Goal: Task Accomplishment & Management: Use online tool/utility

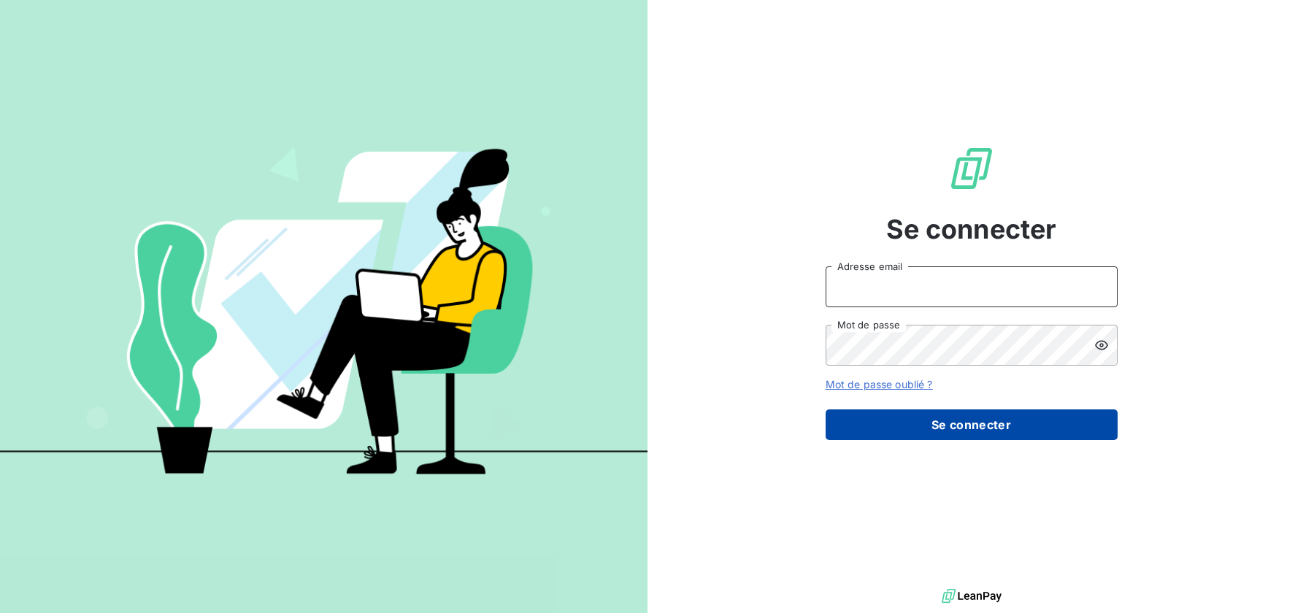
type input "[EMAIL_ADDRESS][DOMAIN_NAME]"
click at [1001, 431] on button "Se connecter" at bounding box center [972, 424] width 292 height 31
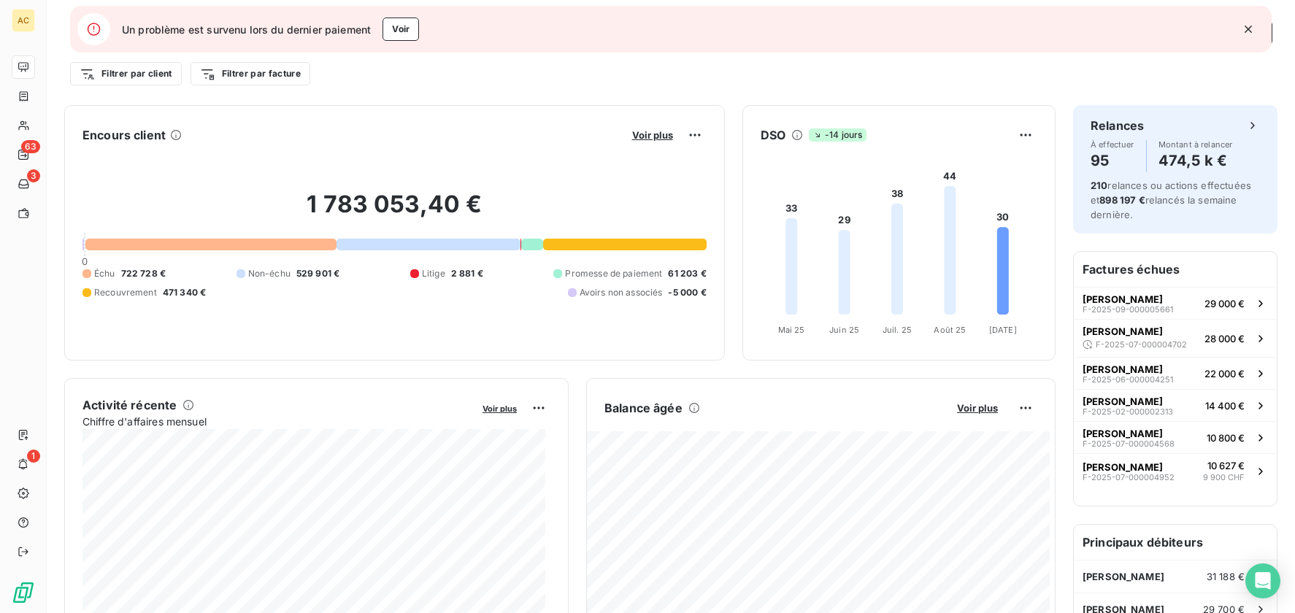
click at [1248, 33] on icon "button" at bounding box center [1248, 29] width 15 height 15
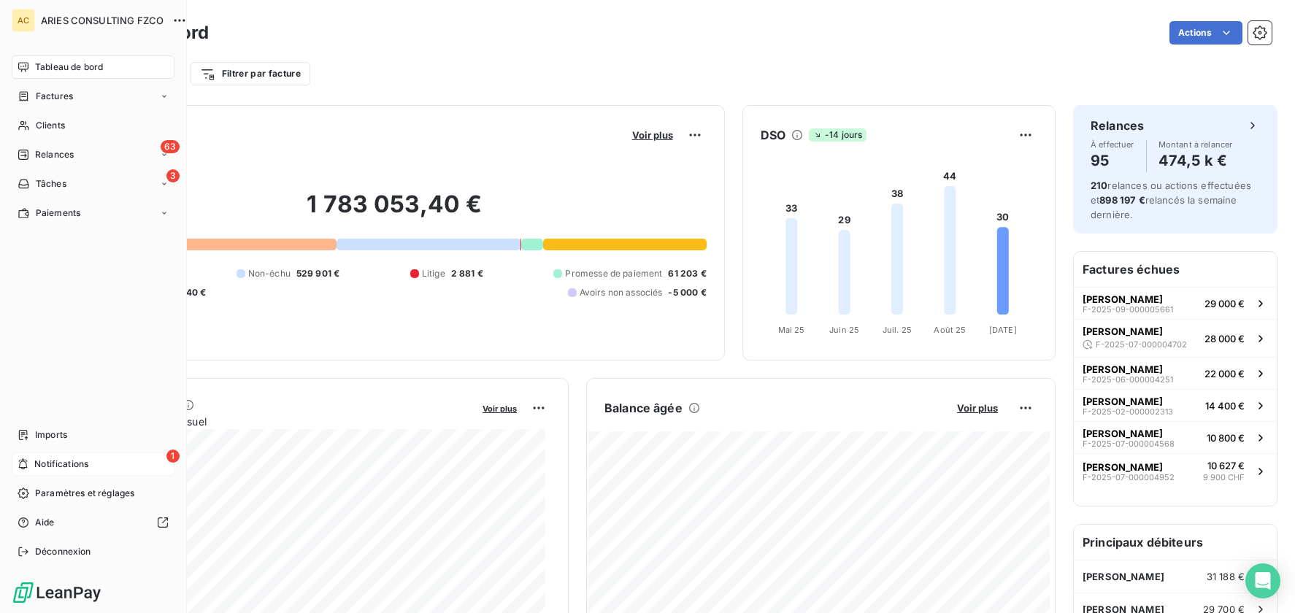
click at [42, 463] on span "Notifications" at bounding box center [61, 464] width 54 height 13
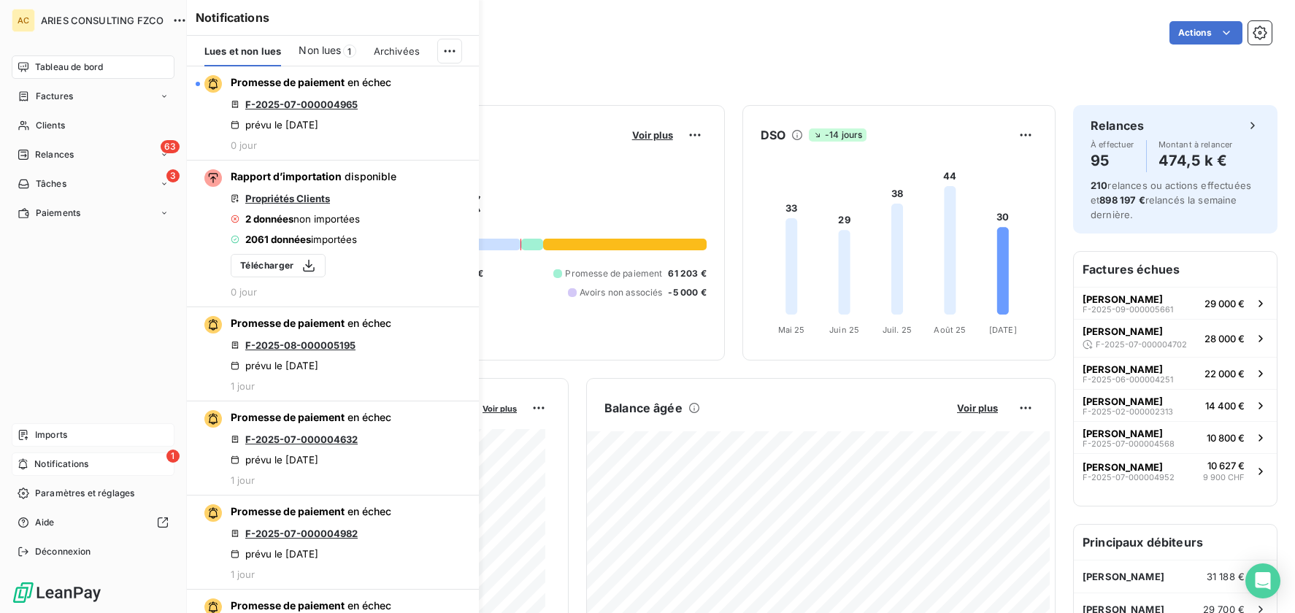
click at [39, 435] on span "Imports" at bounding box center [51, 434] width 32 height 13
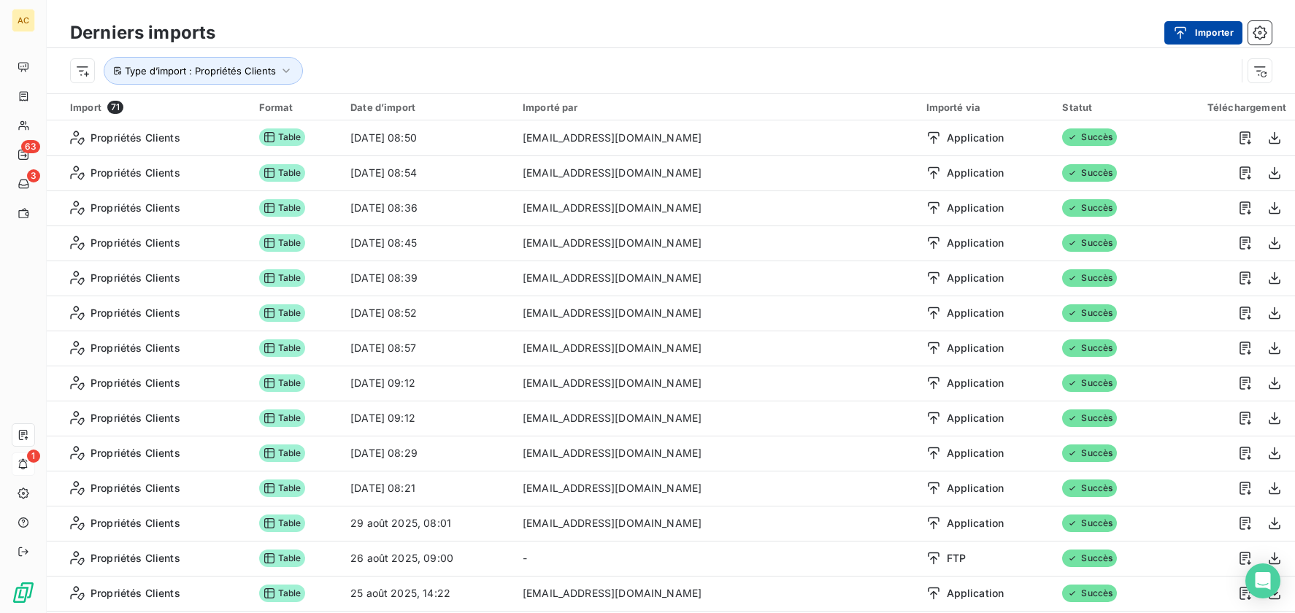
click at [1215, 34] on button "Importer" at bounding box center [1203, 32] width 78 height 23
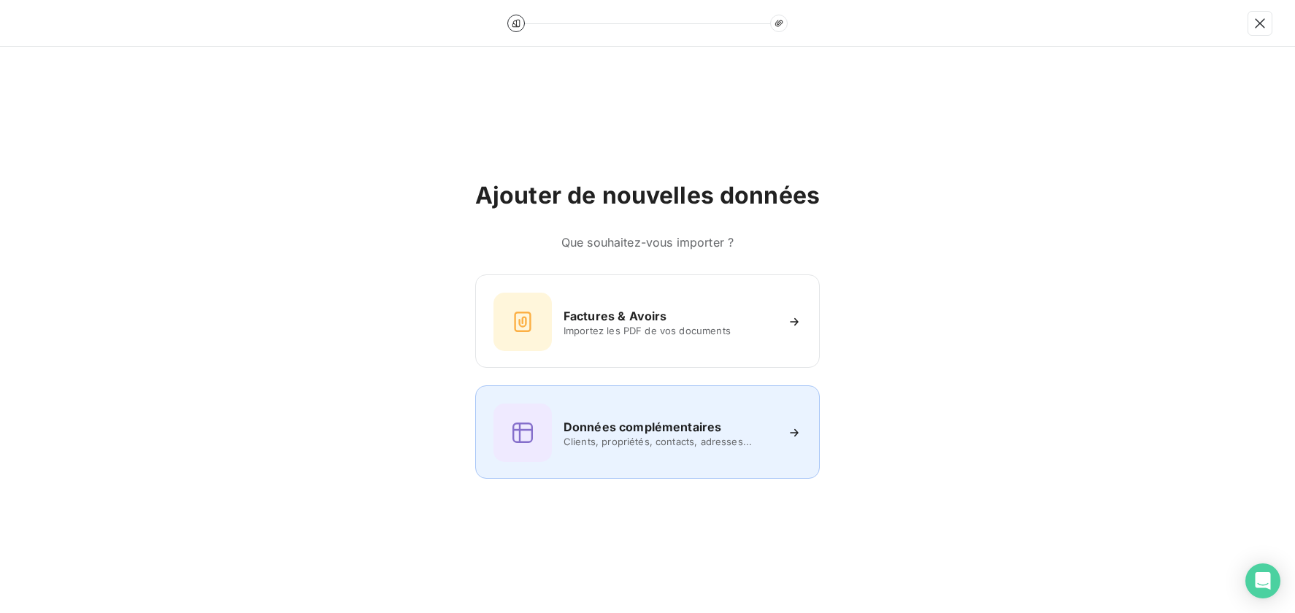
click at [653, 427] on h6 "Données complémentaires" at bounding box center [642, 427] width 158 height 18
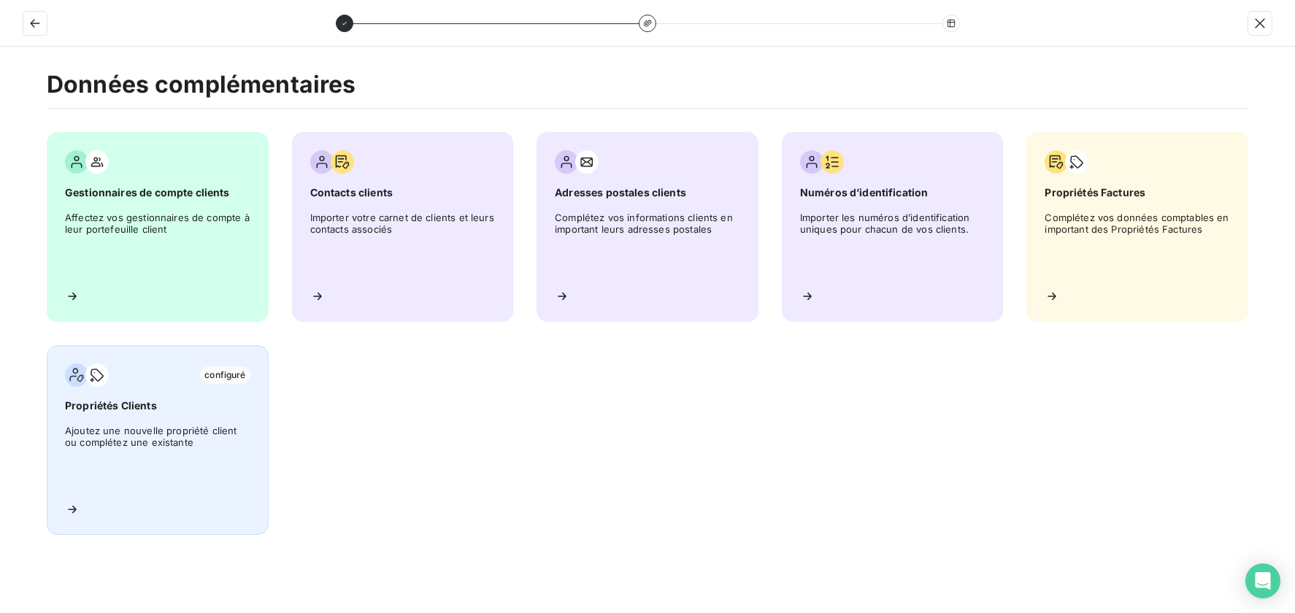
click at [182, 415] on div "configuré Propriétés Clients Ajoutez une nouvelle propriété client ou complétez…" at bounding box center [158, 440] width 222 height 190
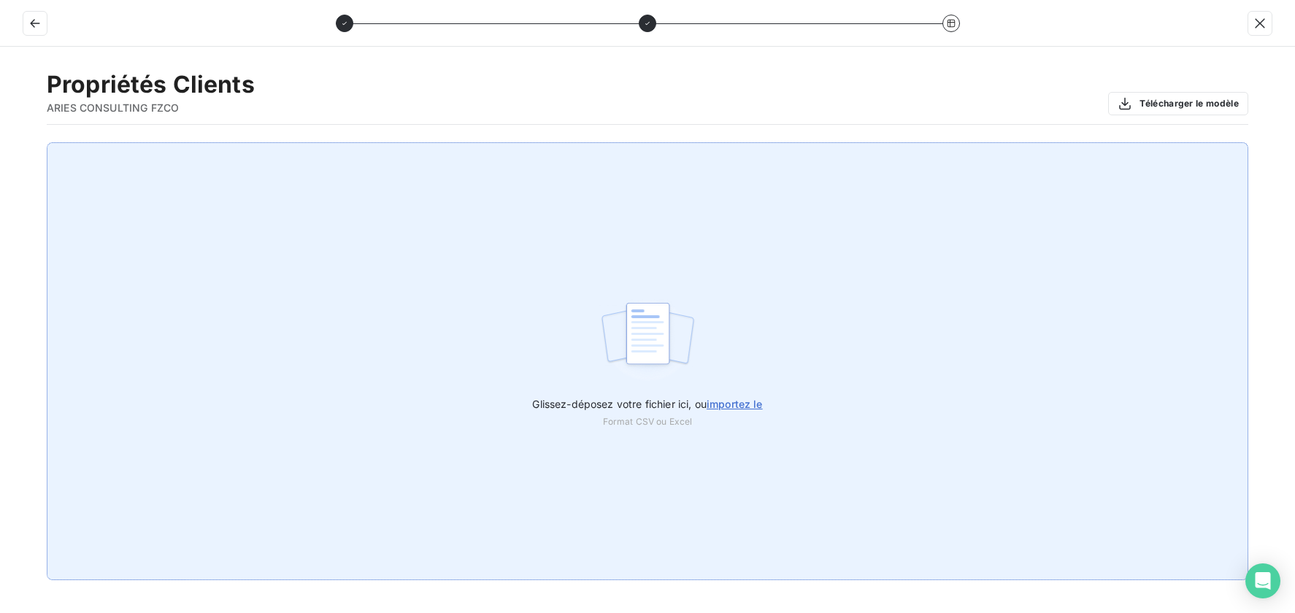
click at [761, 404] on span "importez le" at bounding box center [735, 404] width 56 height 12
click at [1, 143] on input "Glissez-déposez votre fichier ici, ou importez le" at bounding box center [0, 142] width 1 height 1
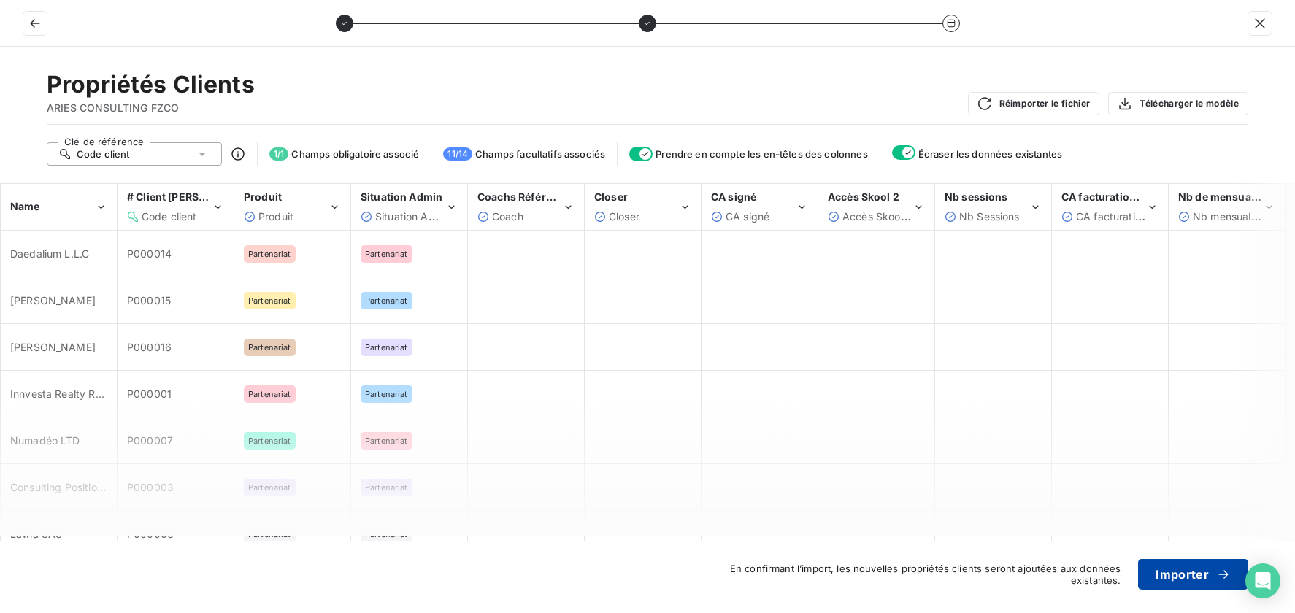
click at [1169, 575] on button "Importer" at bounding box center [1193, 574] width 110 height 31
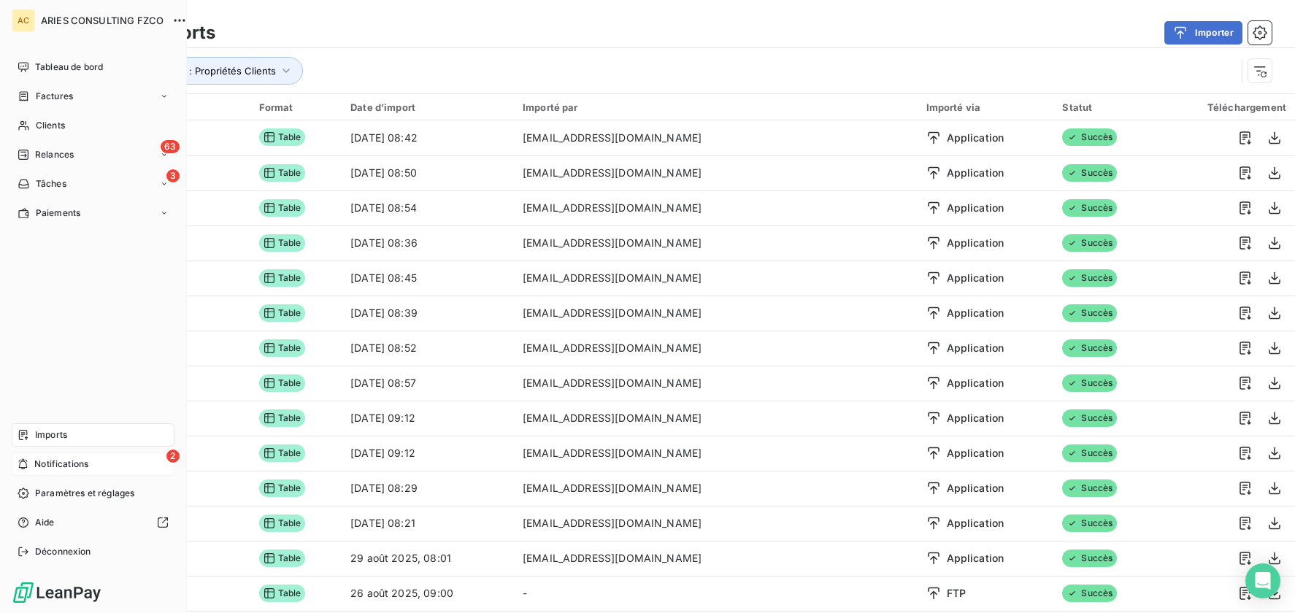
click at [41, 461] on span "Notifications" at bounding box center [61, 464] width 54 height 13
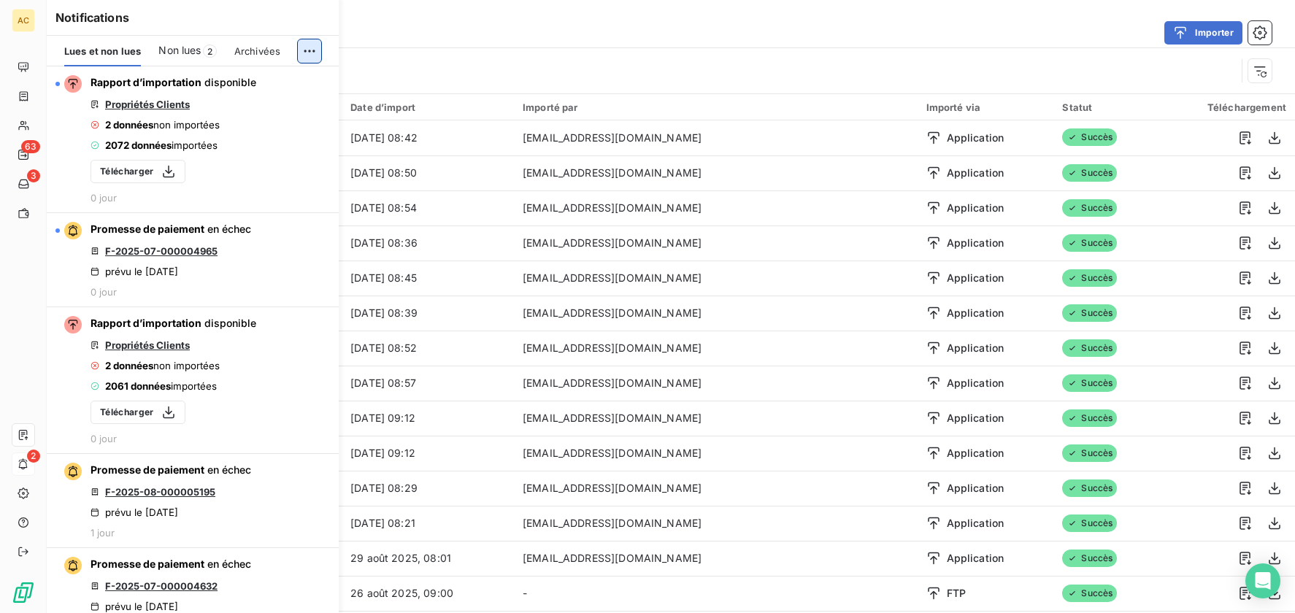
click at [306, 55] on html "AC 63 3 2 Derniers imports Importer Type d’import : Propriétés Clients Import 7…" at bounding box center [647, 306] width 1295 height 613
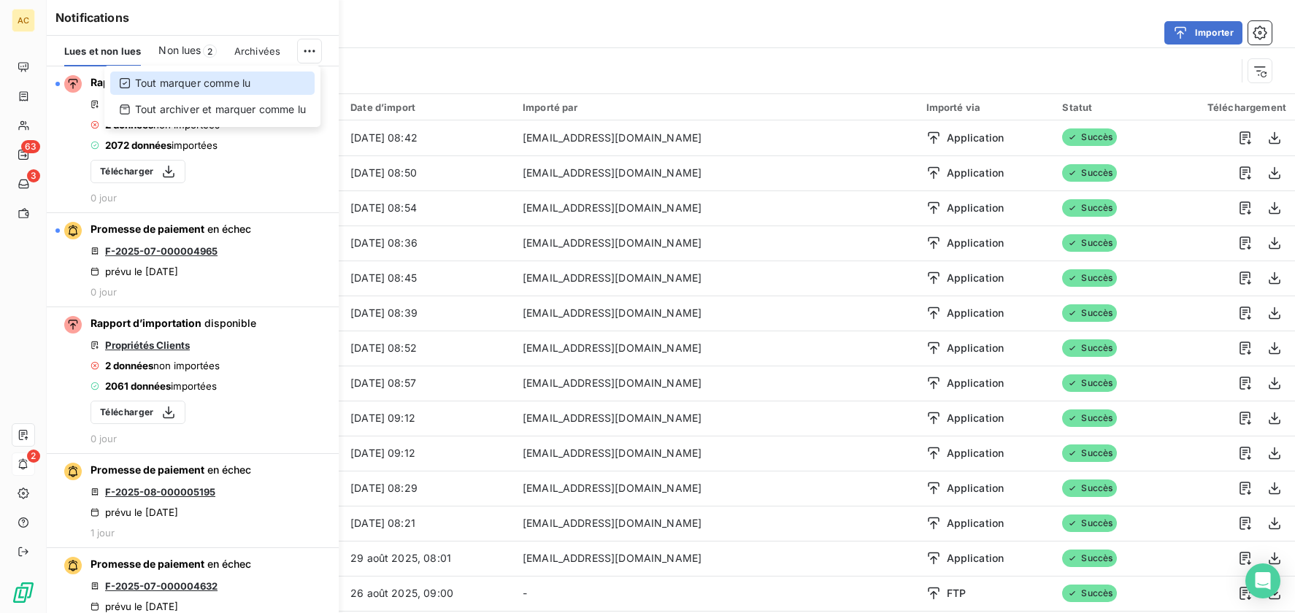
click at [231, 83] on div "Tout marquer comme lu" at bounding box center [212, 83] width 204 height 23
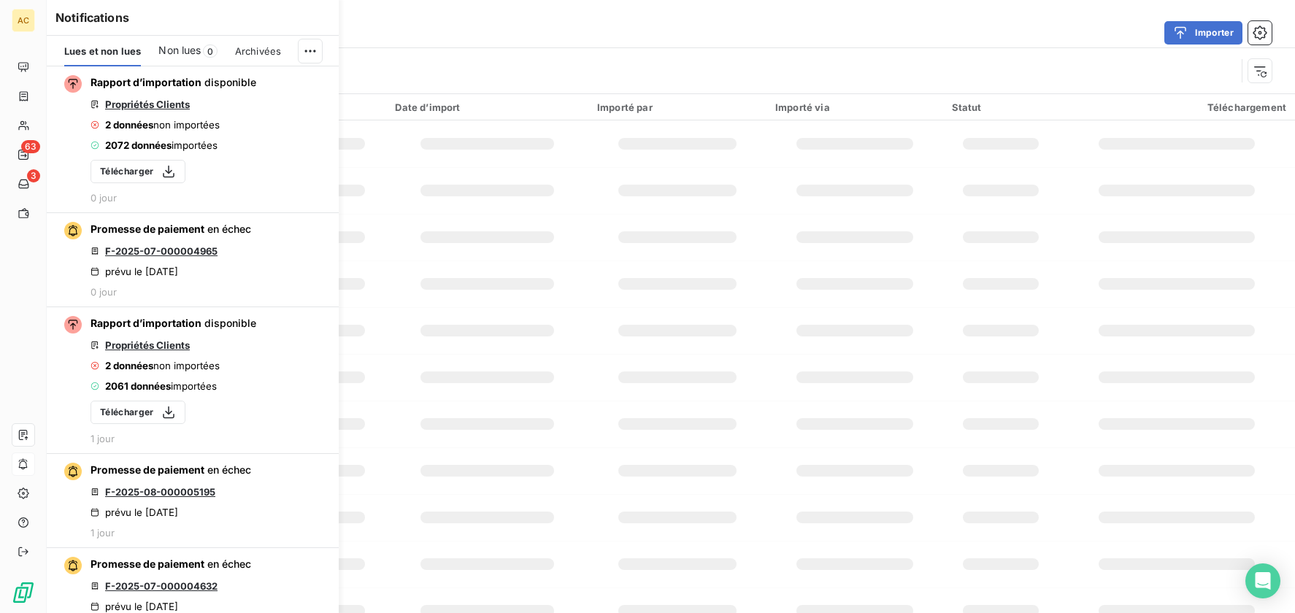
click at [935, 32] on div "Importer" at bounding box center [752, 32] width 1039 height 23
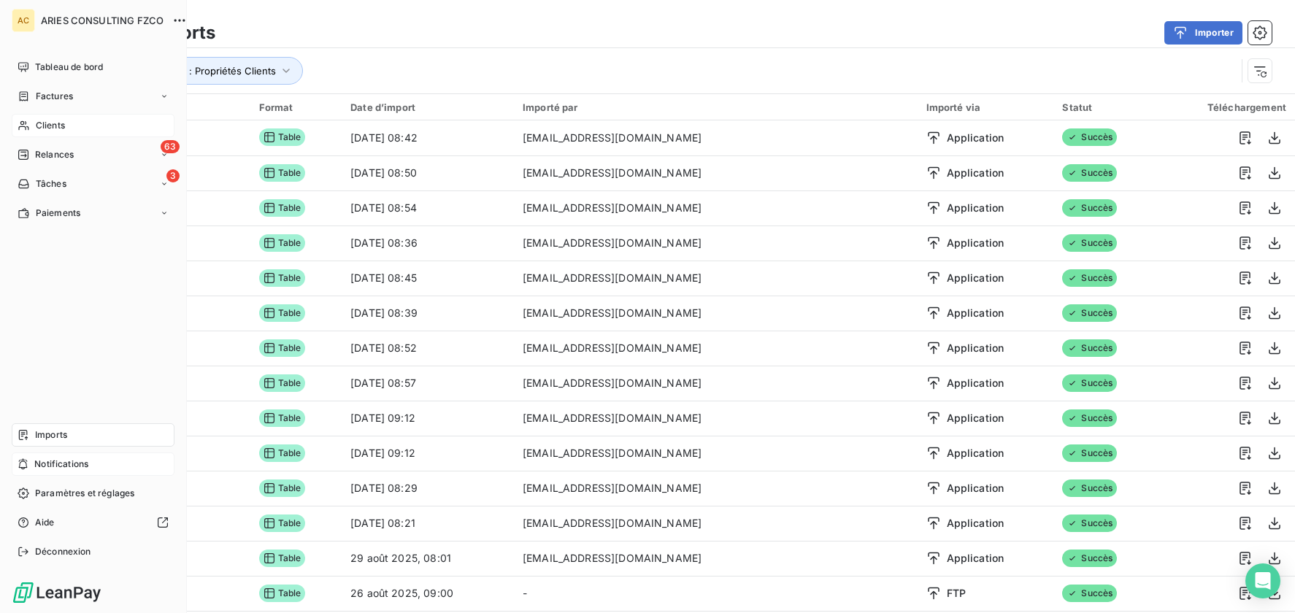
click at [24, 126] on icon at bounding box center [23, 125] width 10 height 9
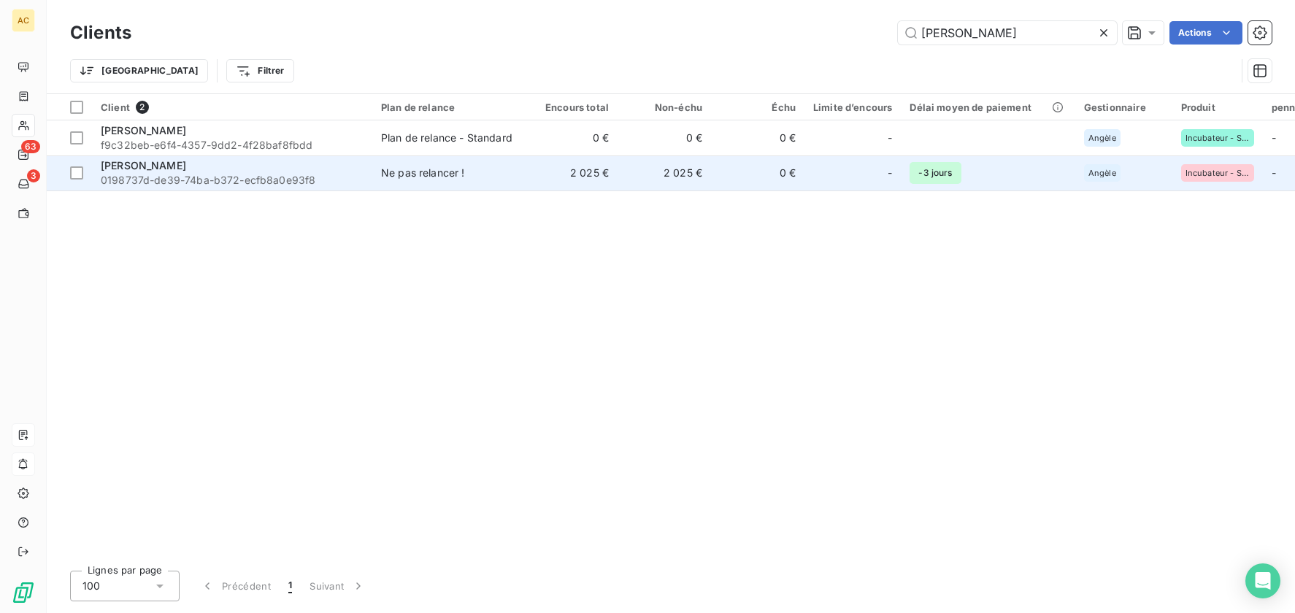
type input "[PERSON_NAME]"
click at [357, 167] on div "[PERSON_NAME]" at bounding box center [232, 165] width 263 height 15
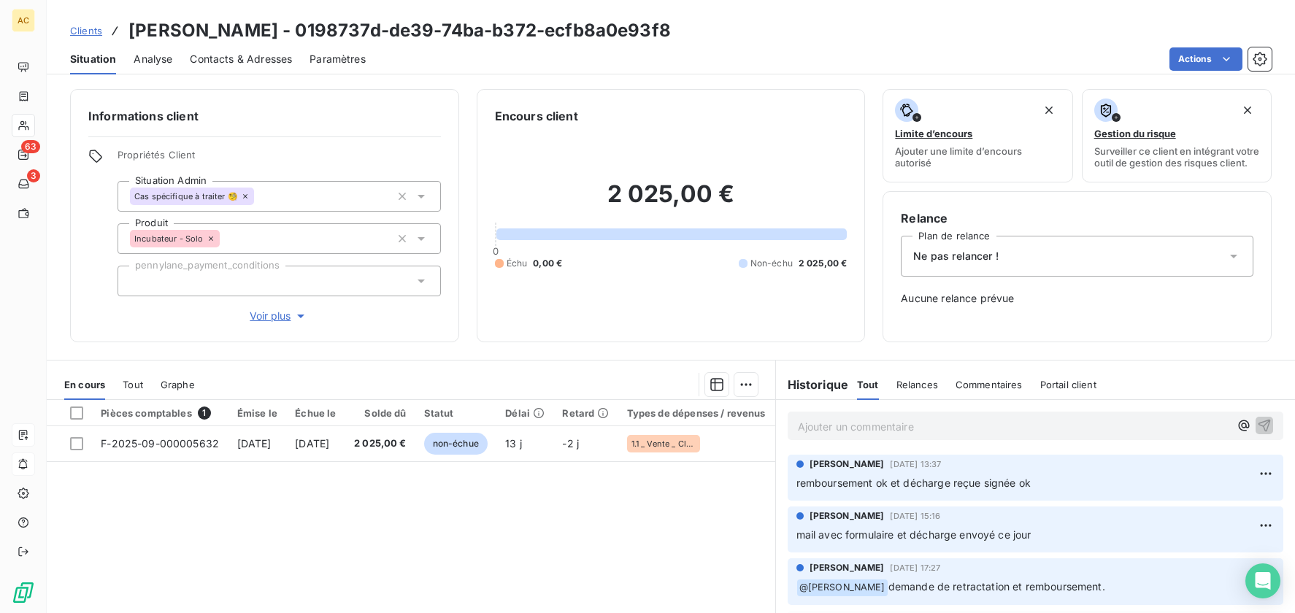
click at [136, 385] on span "Tout" at bounding box center [133, 385] width 20 height 12
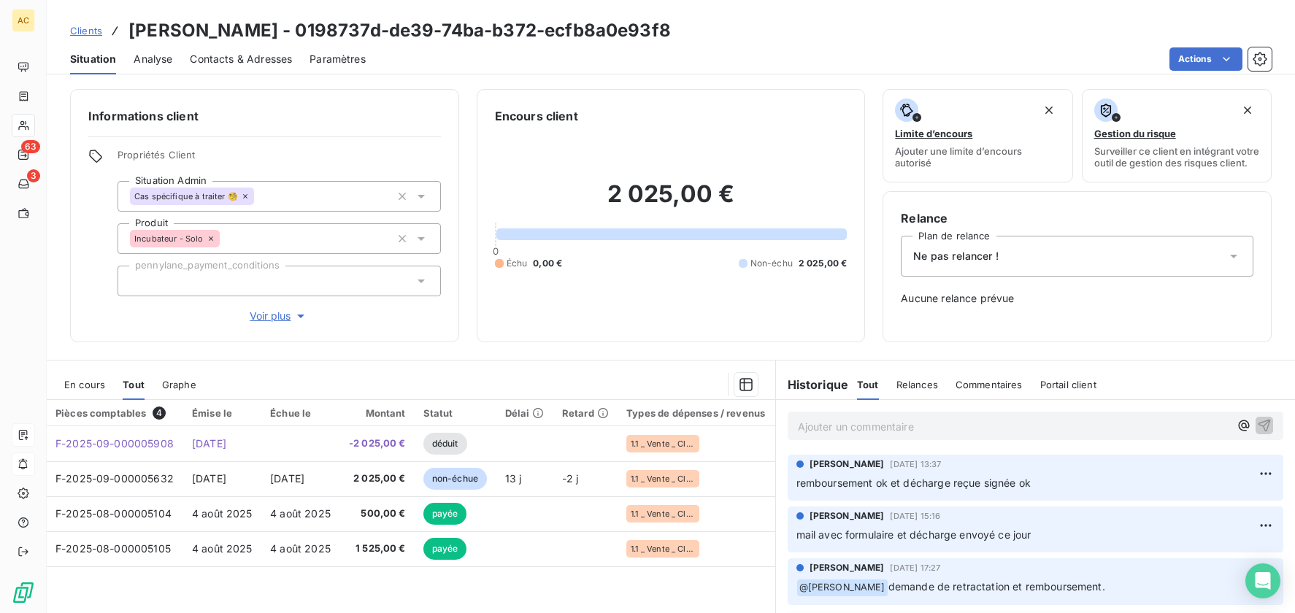
scroll to position [35, 0]
